Goal: Task Accomplishment & Management: Manage account settings

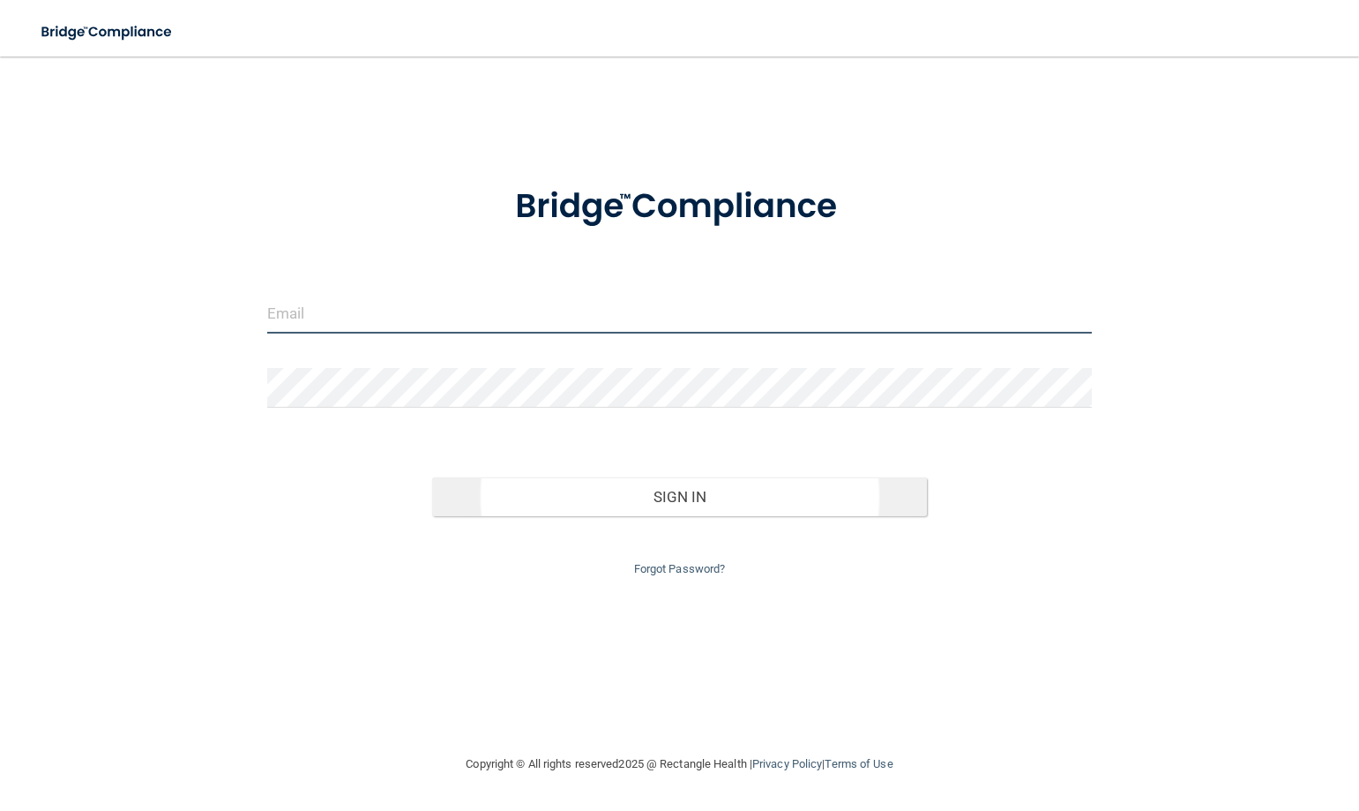
type input "[EMAIL_ADDRESS][DOMAIN_NAME]"
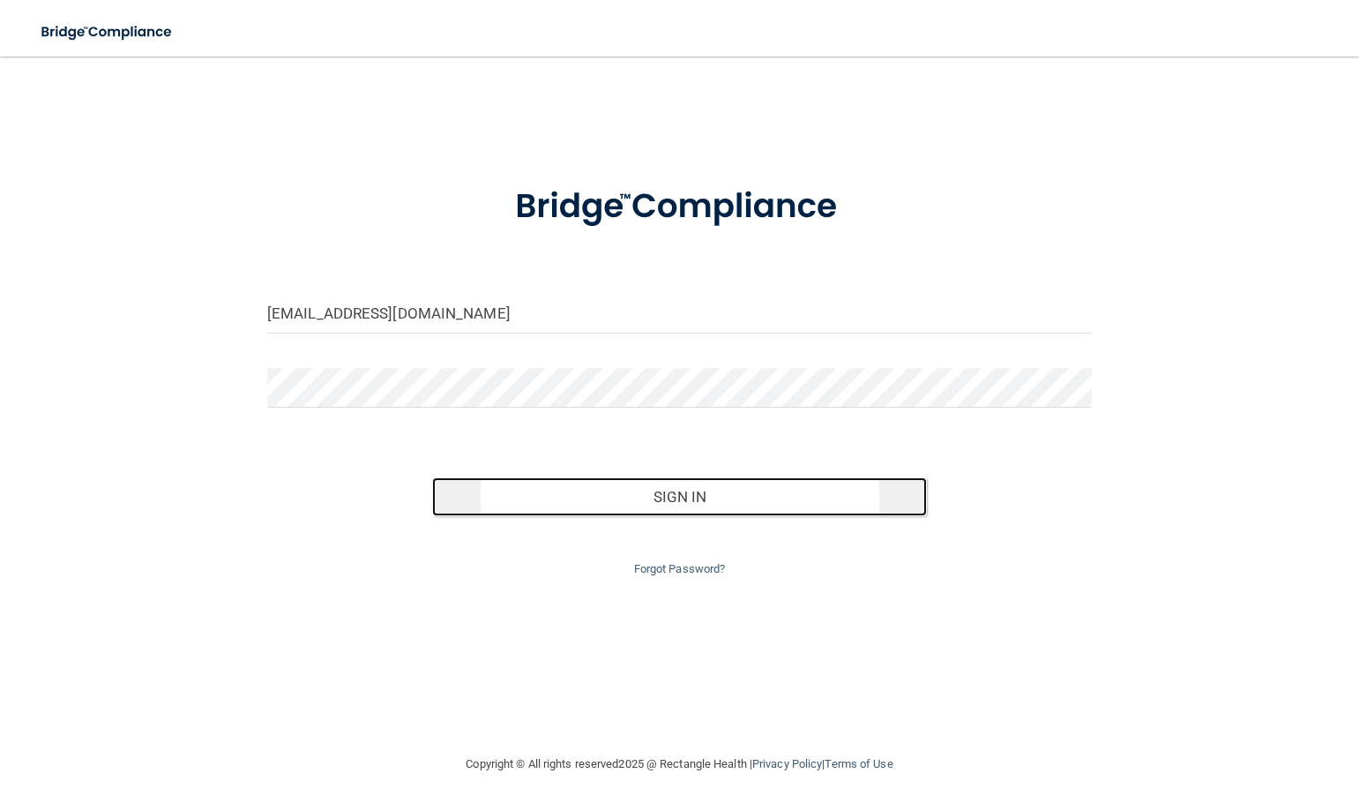
click at [727, 498] on button "Sign In" at bounding box center [679, 496] width 495 height 39
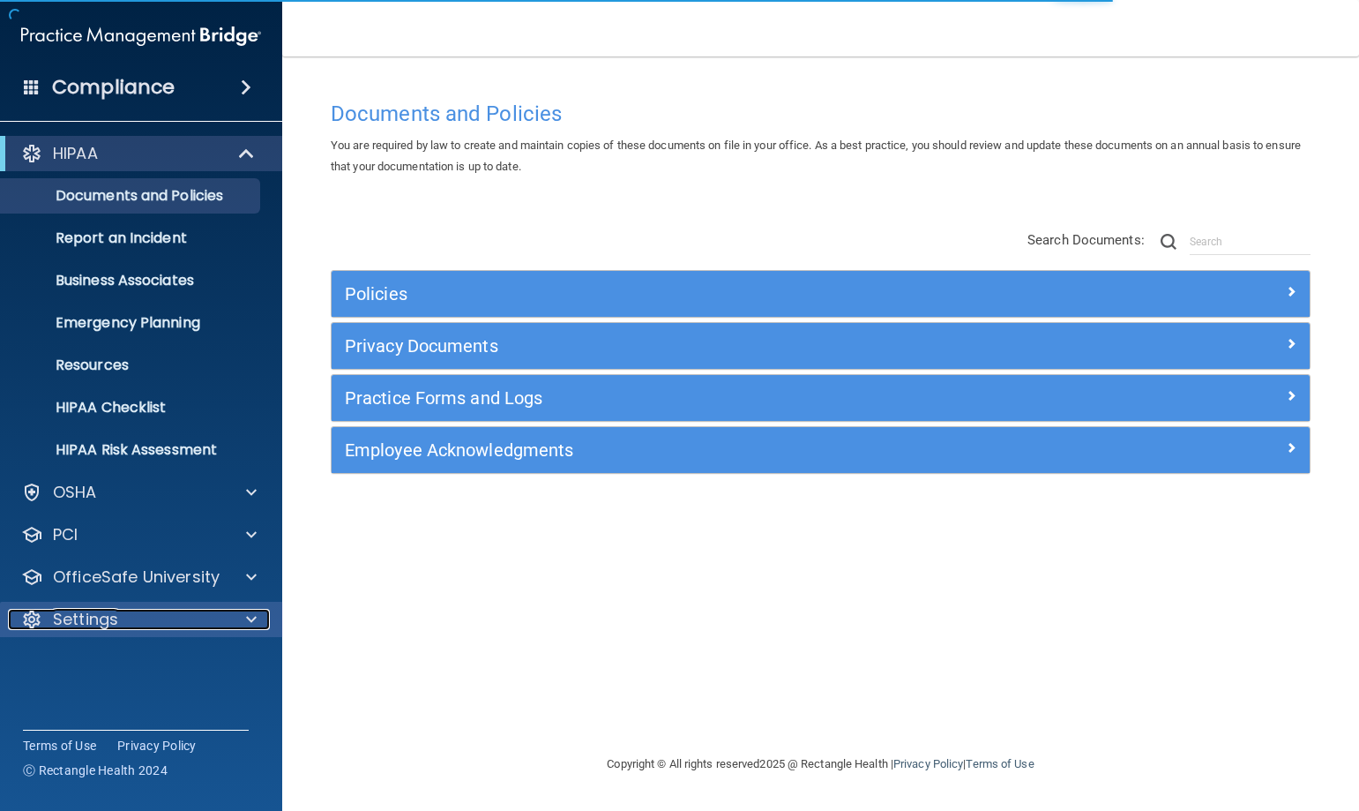
click at [126, 625] on div "Settings" at bounding box center [117, 619] width 219 height 21
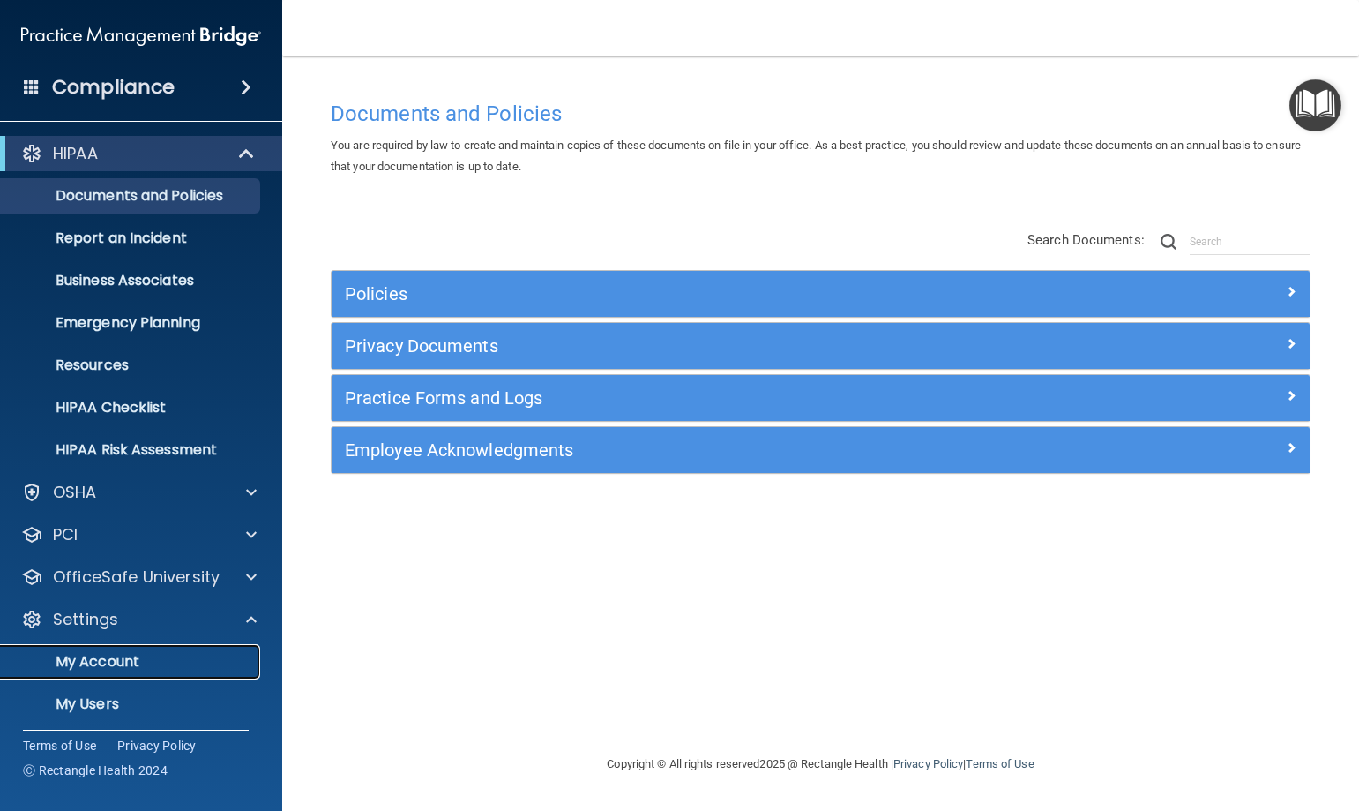
click at [124, 666] on p "My Account" at bounding box center [131, 662] width 241 height 18
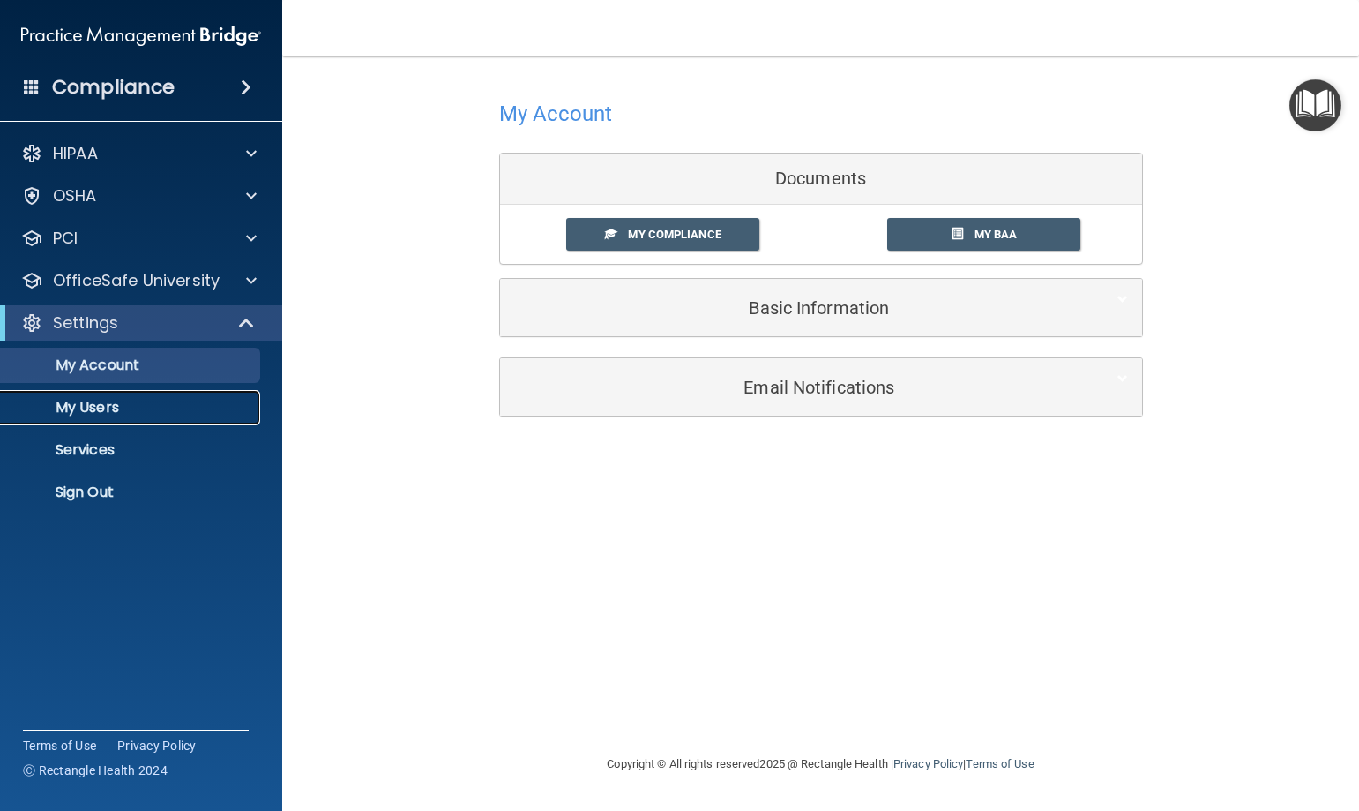
click at [124, 404] on p "My Users" at bounding box center [131, 408] width 241 height 18
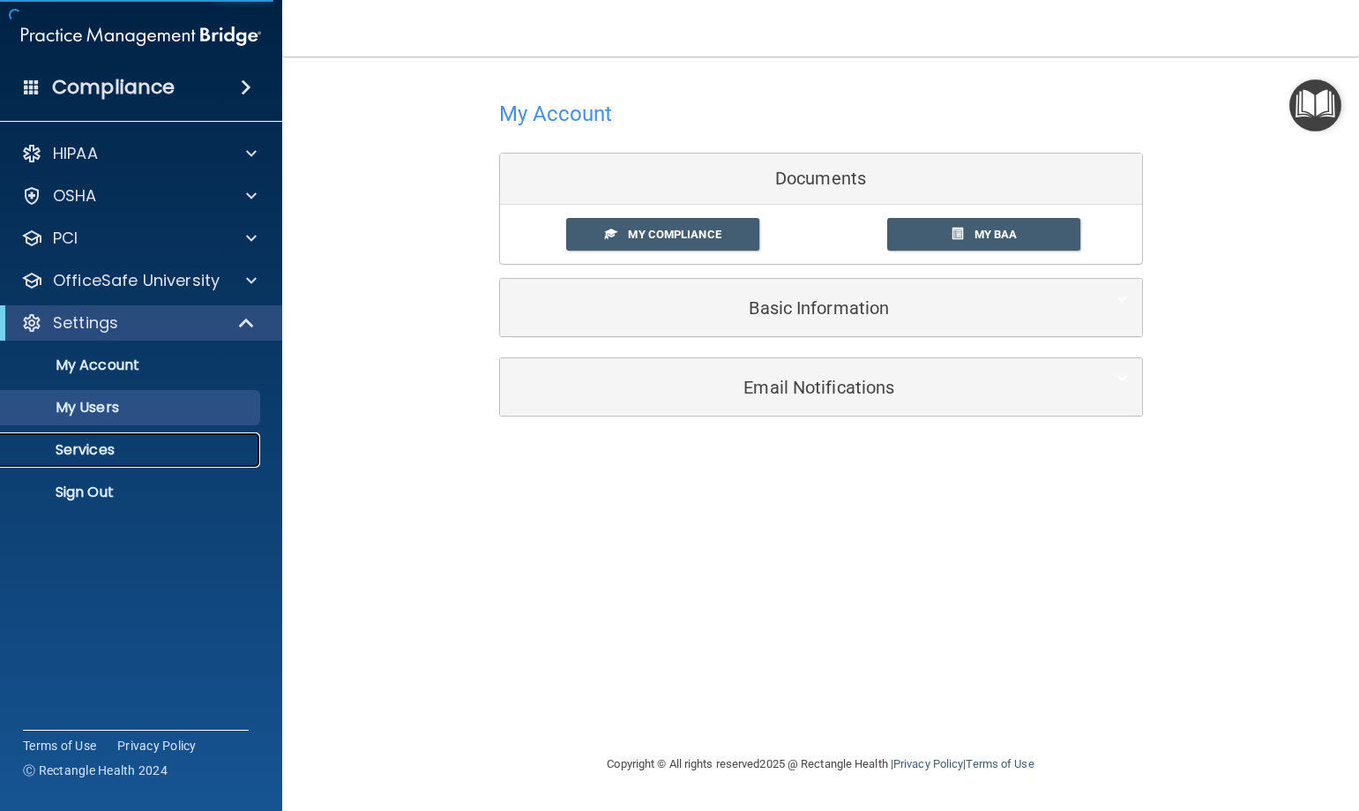
click at [115, 458] on p "Services" at bounding box center [131, 450] width 241 height 18
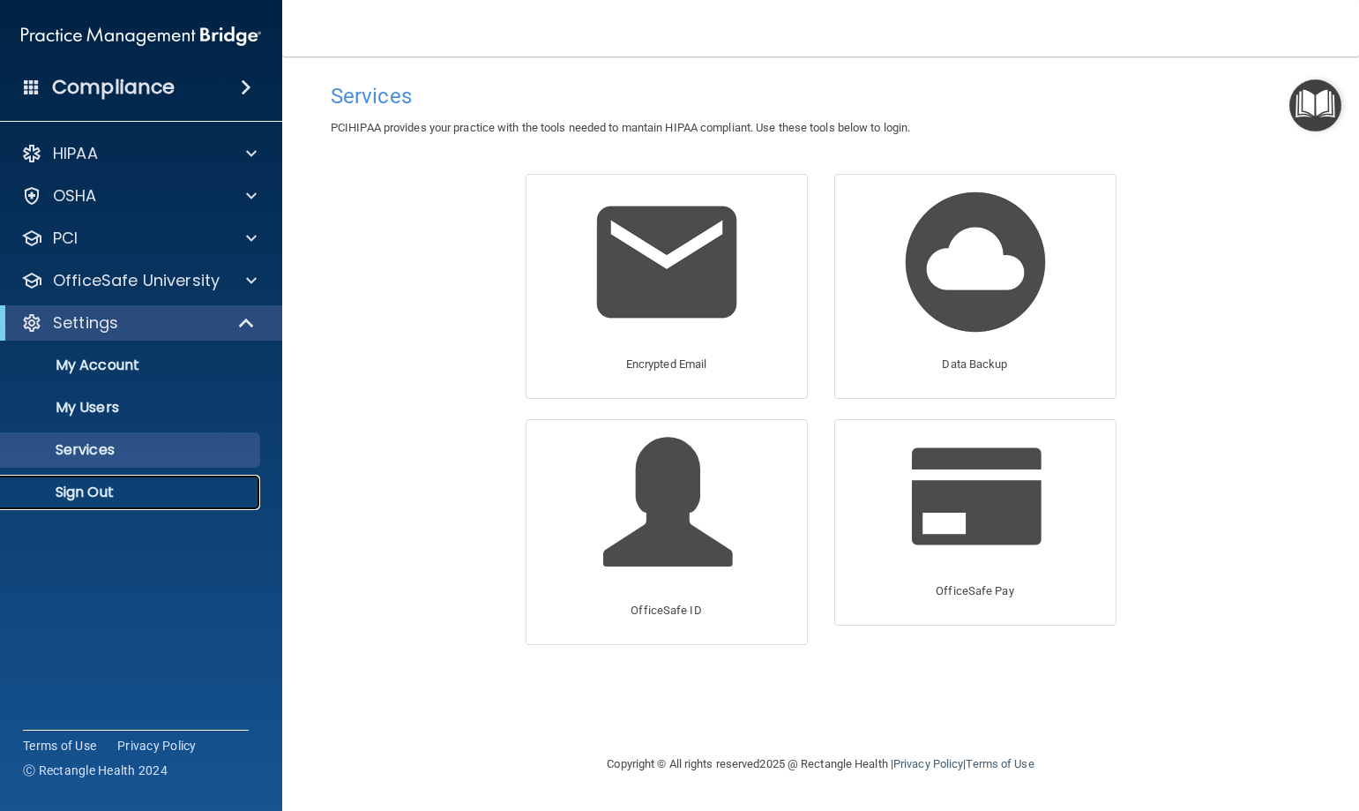
click at [120, 493] on p "Sign Out" at bounding box center [131, 492] width 241 height 18
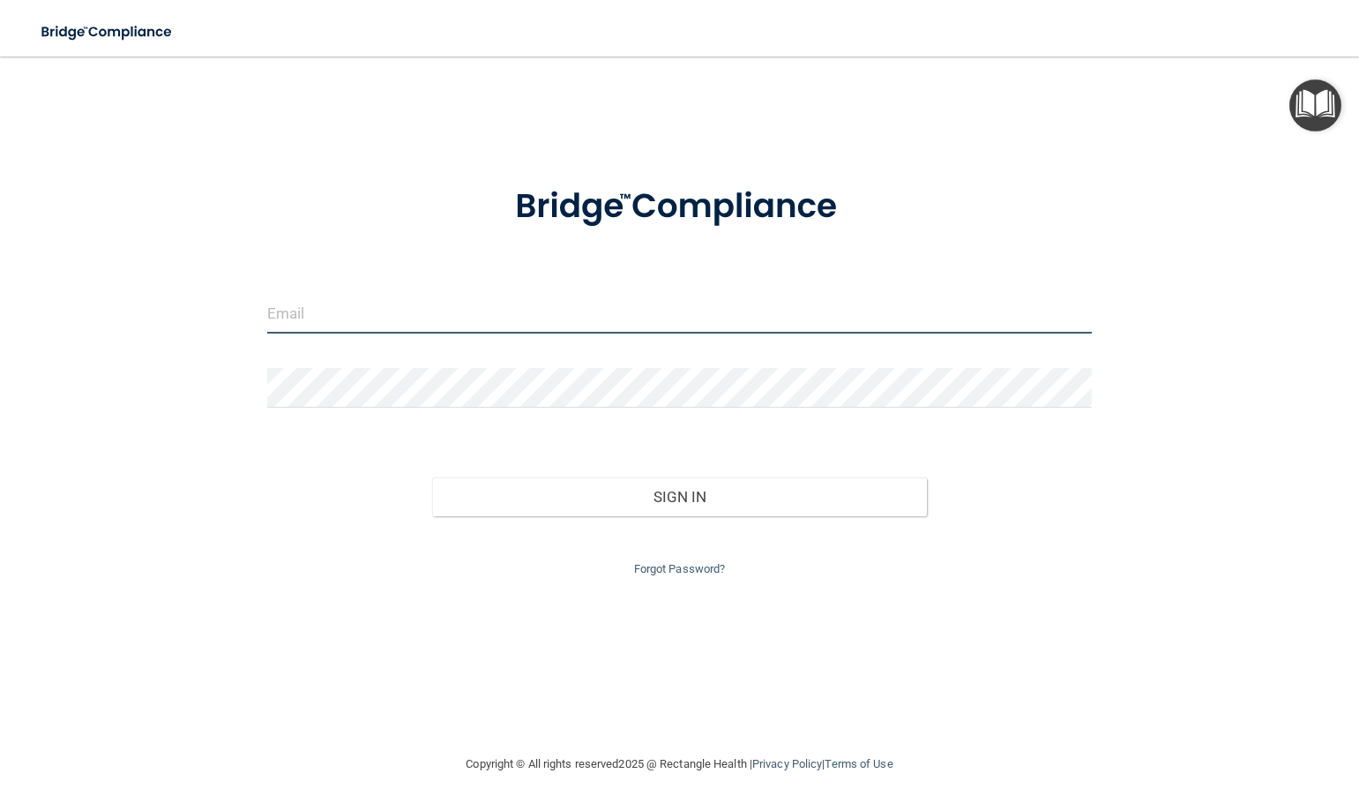
type input "[EMAIL_ADDRESS][DOMAIN_NAME]"
